Goal: Find specific page/section: Find specific page/section

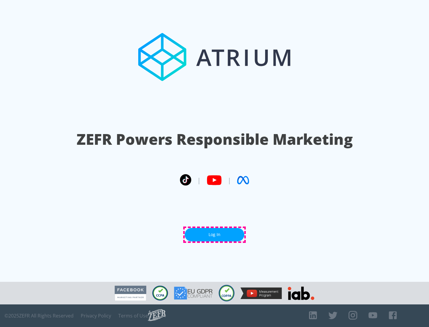
click at [214, 235] on link "Log In" at bounding box center [215, 234] width 60 height 13
